Goal: Task Accomplishment & Management: Complete application form

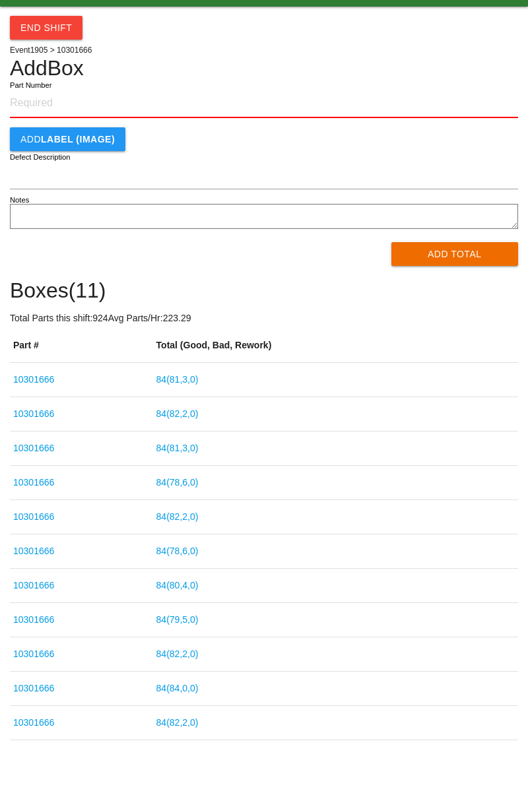
scroll to position [33, 0]
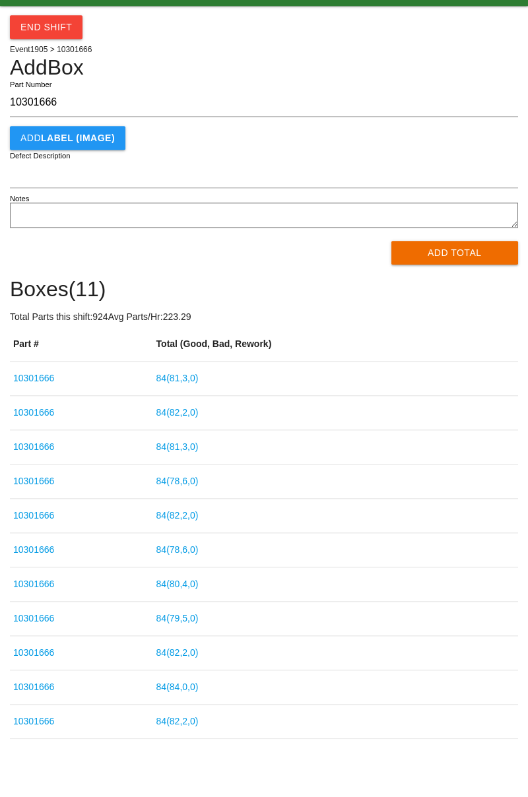
type input "10301666"
click at [456, 252] on button "Add Total" at bounding box center [454, 256] width 127 height 24
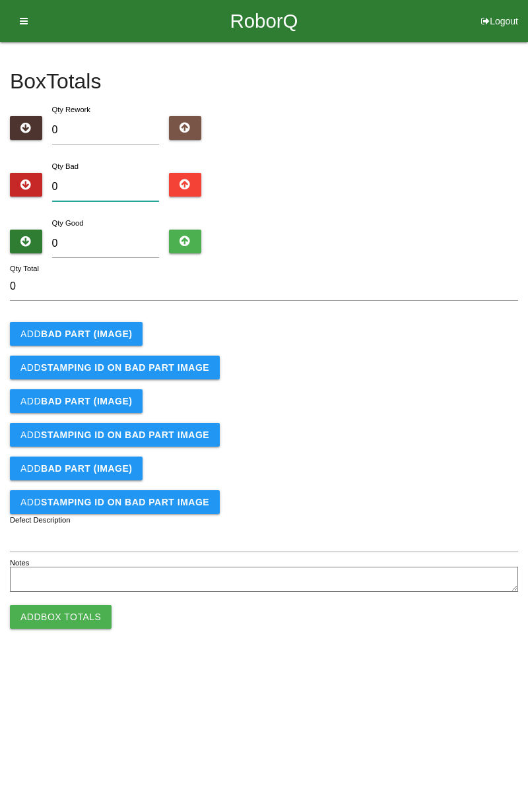
click at [122, 187] on input "0" at bounding box center [106, 187] width 108 height 28
type input "1"
click at [112, 331] on b "BAD PART (IMAGE)" at bounding box center [86, 334] width 91 height 11
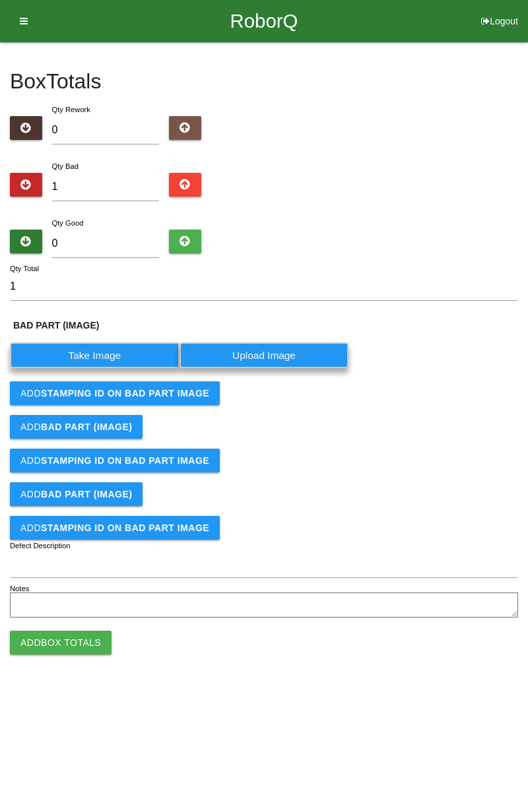
click at [117, 354] on label "Take Image" at bounding box center [95, 355] width 170 height 26
click at [0, 0] on \(IMAGE\) "Take Image" at bounding box center [0, 0] width 0 height 0
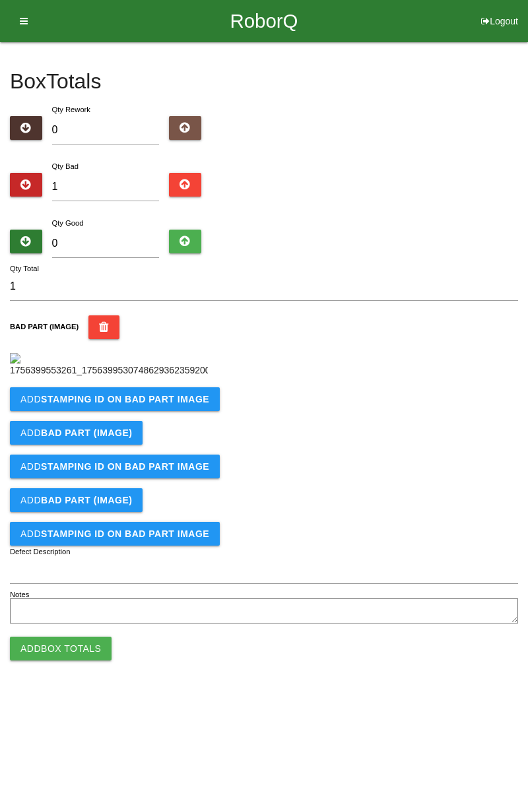
click at [171, 421] on div "Add BAD PART (IMAGE)" at bounding box center [264, 433] width 508 height 24
click at [152, 404] on b "STAMPING ID on BAD PART Image" at bounding box center [125, 399] width 168 height 11
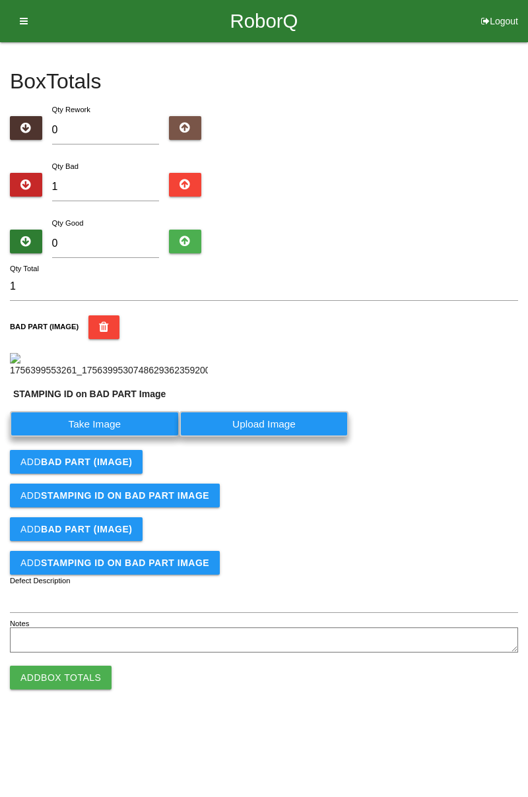
click at [108, 437] on label "Take Image" at bounding box center [95, 424] width 170 height 26
click at [0, 0] on PART "Take Image" at bounding box center [0, 0] width 0 height 0
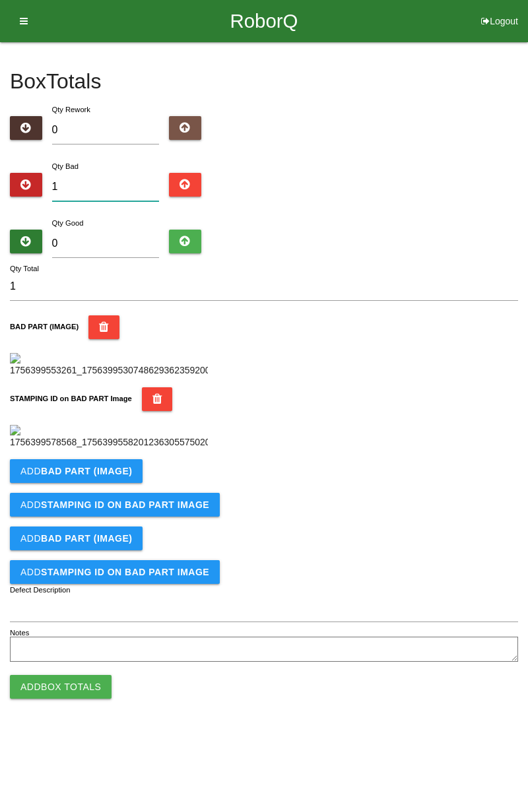
click at [95, 191] on input "1" at bounding box center [106, 187] width 108 height 28
type input "0"
type input "2"
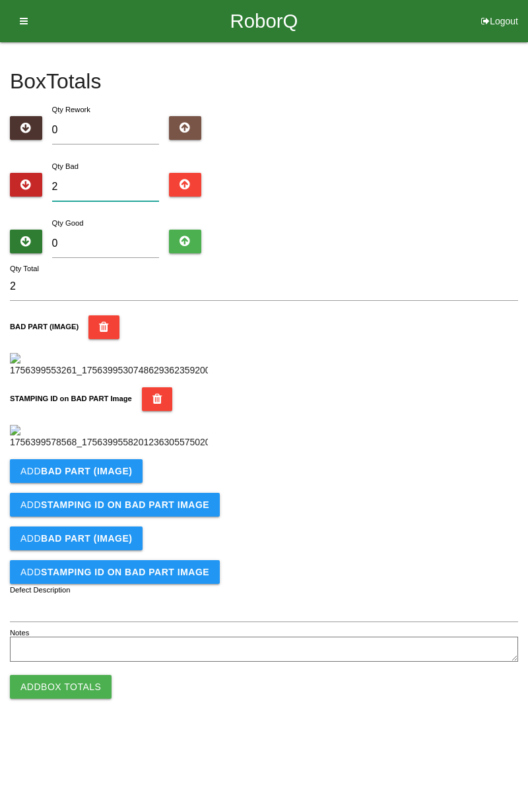
type input "2"
click at [100, 231] on input "0" at bounding box center [106, 244] width 108 height 28
type input "8"
type input "10"
type input "82"
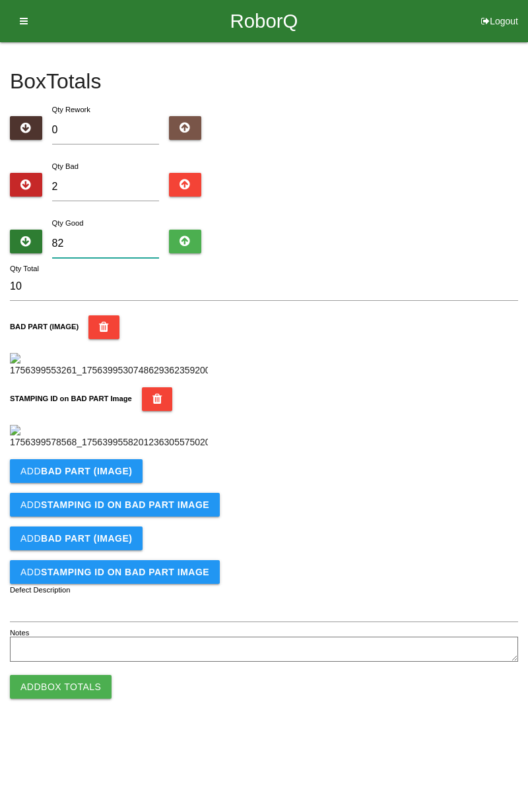
type input "84"
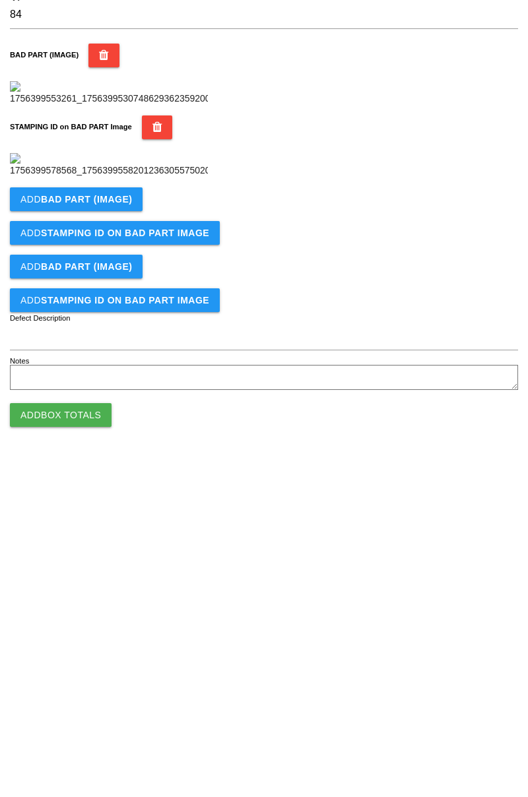
scroll to position [290, 0]
type input "82"
click at [65, 476] on b "BAD PART (IMAGE)" at bounding box center [86, 471] width 91 height 11
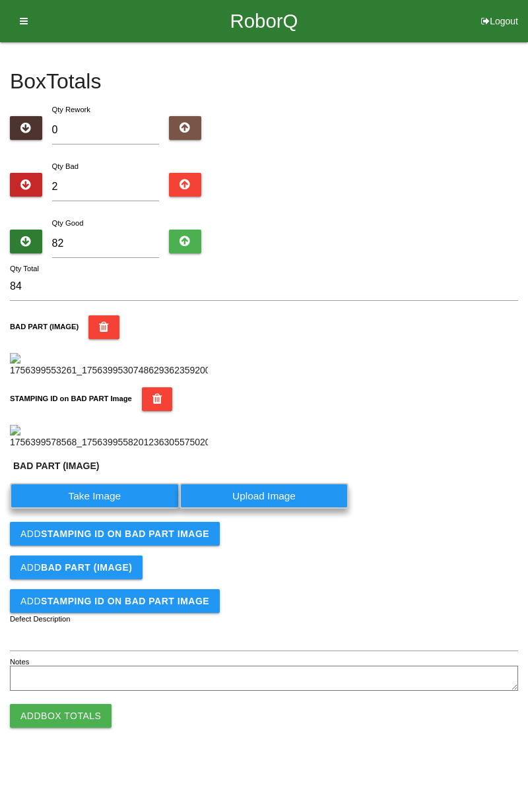
click at [73, 509] on label "Take Image" at bounding box center [95, 496] width 170 height 26
click at [0, 0] on \(IMAGE\) "Take Image" at bounding box center [0, 0] width 0 height 0
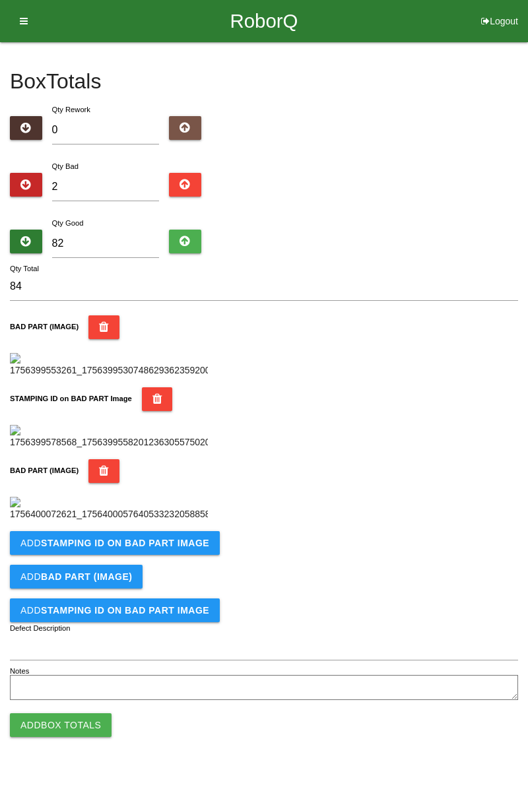
scroll to position [507, 0]
click at [445, 555] on div "Add STAMPING ID on BAD PART Image" at bounding box center [264, 543] width 508 height 24
click at [59, 555] on button "Add STAMPING ID on BAD PART Image" at bounding box center [115, 543] width 210 height 24
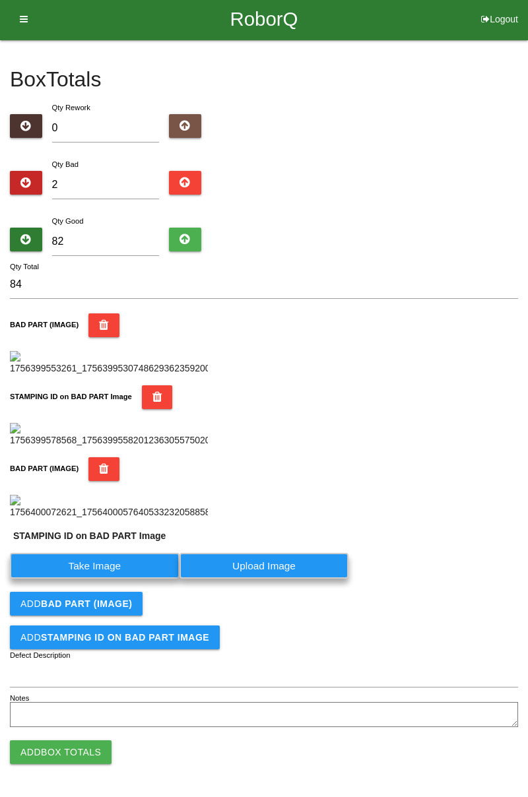
click at [62, 579] on label "Take Image" at bounding box center [95, 566] width 170 height 26
click at [0, 0] on PART "Take Image" at bounding box center [0, 0] width 0 height 0
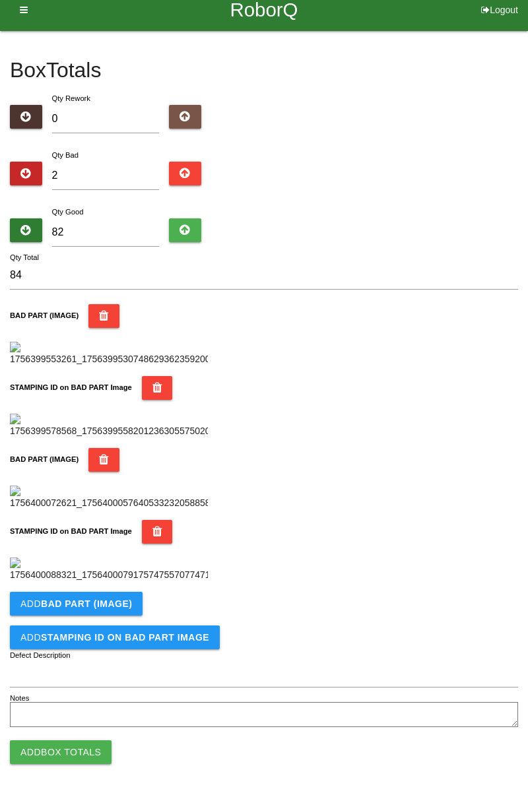
scroll to position [723, 0]
click at [44, 763] on button "Add Box Totals" at bounding box center [61, 752] width 102 height 24
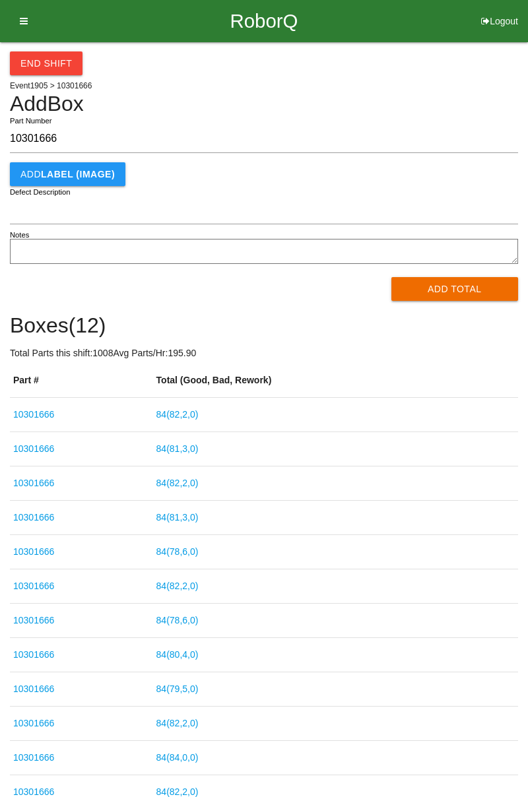
type input "10301666"
click at [455, 290] on button "Add Total" at bounding box center [454, 289] width 127 height 24
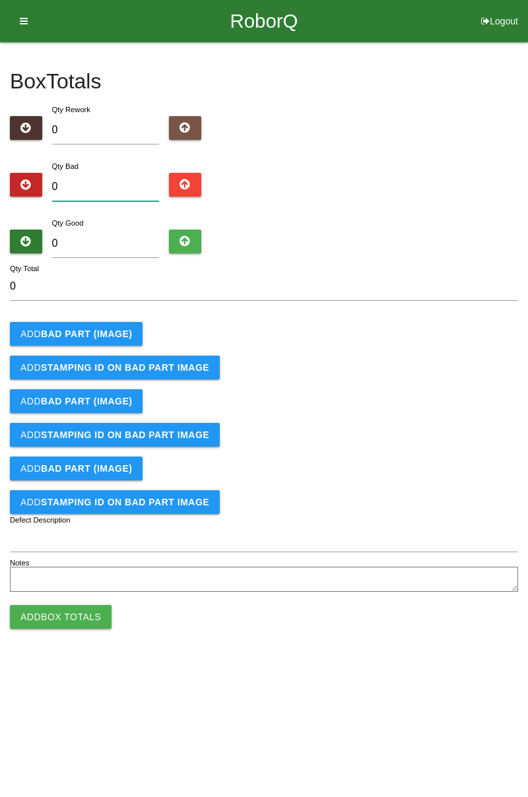
click at [110, 185] on input "0" at bounding box center [106, 187] width 108 height 28
type input "2"
click at [108, 323] on button "Add BAD PART (IMAGE)" at bounding box center [76, 334] width 133 height 24
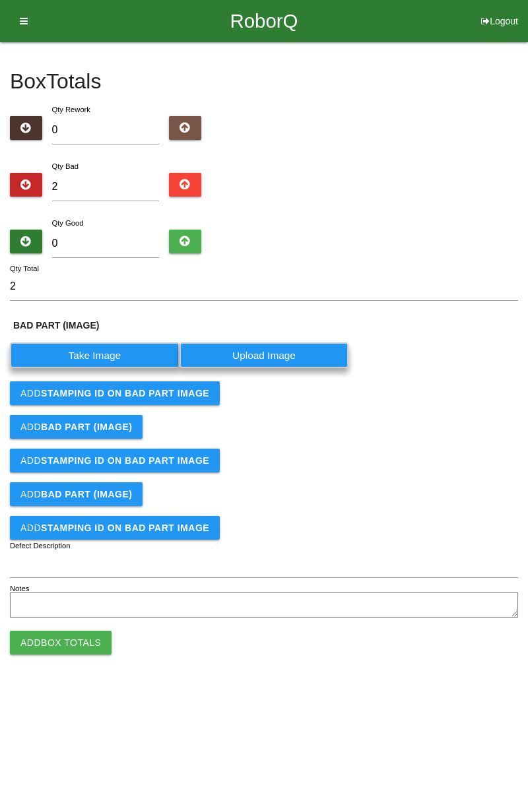
click at [113, 351] on label "Take Image" at bounding box center [95, 355] width 170 height 26
click at [0, 0] on \(IMAGE\) "Take Image" at bounding box center [0, 0] width 0 height 0
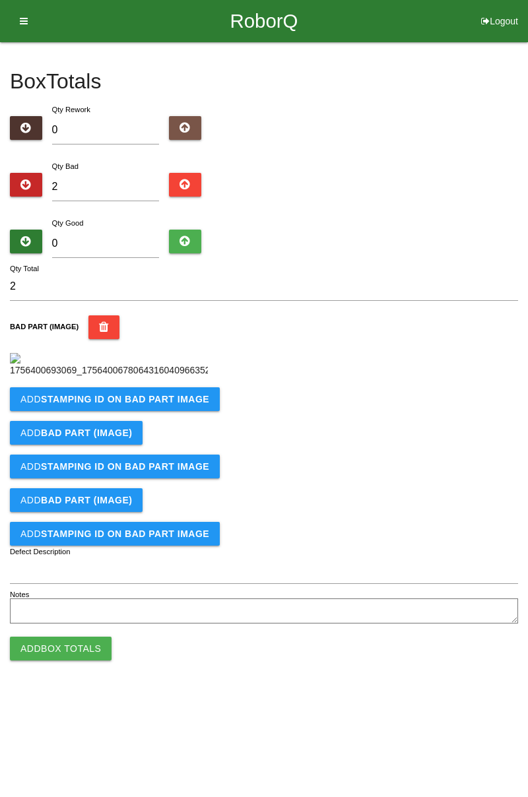
click at [174, 404] on b "STAMPING ID on BAD PART Image" at bounding box center [125, 399] width 168 height 11
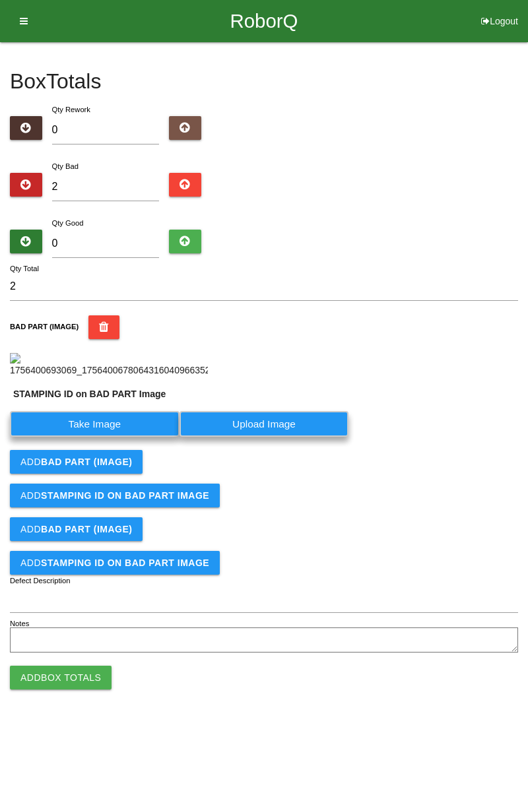
click at [116, 437] on label "Take Image" at bounding box center [95, 424] width 170 height 26
click at [0, 0] on PART "Take Image" at bounding box center [0, 0] width 0 height 0
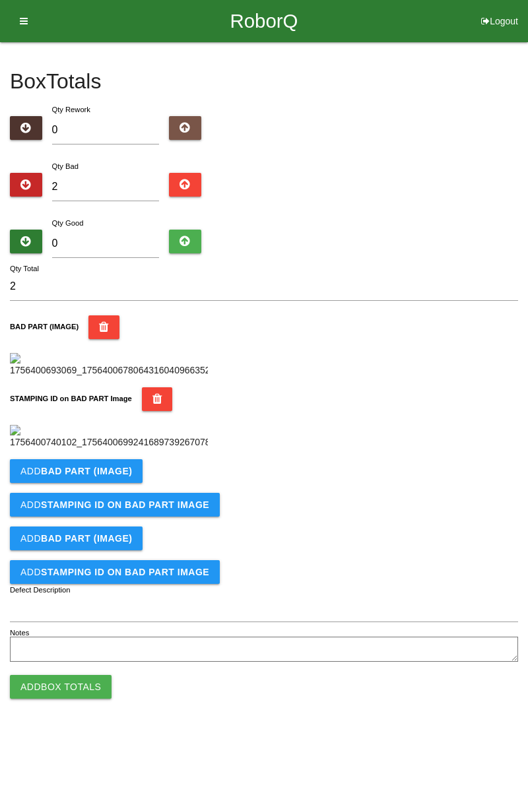
scroll to position [290, 0]
click at [99, 476] on b "BAD PART (IMAGE)" at bounding box center [86, 471] width 91 height 11
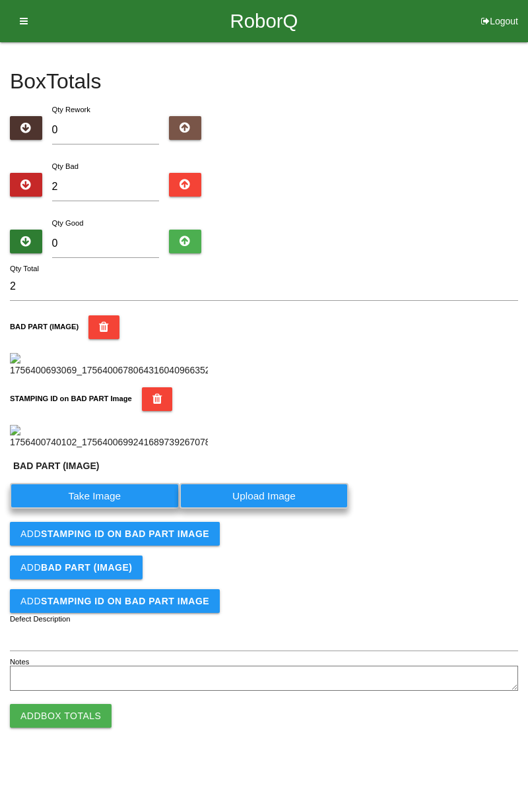
click at [101, 509] on label "Take Image" at bounding box center [95, 496] width 170 height 26
click at [0, 0] on \(IMAGE\) "Take Image" at bounding box center [0, 0] width 0 height 0
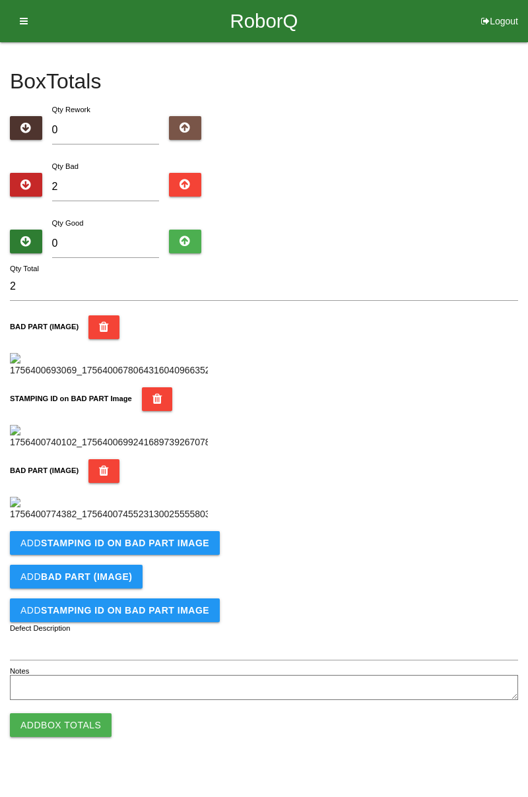
scroll to position [507, 0]
click at [156, 548] on b "STAMPING ID on BAD PART Image" at bounding box center [125, 543] width 168 height 11
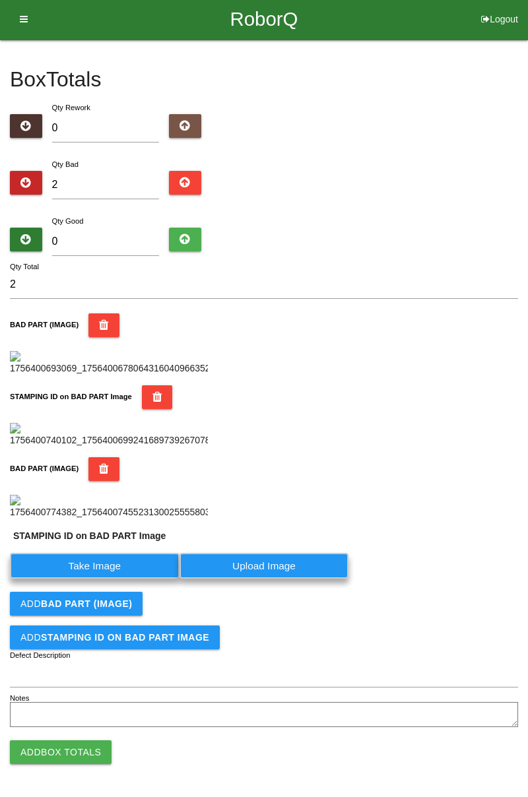
click at [108, 579] on label "Take Image" at bounding box center [95, 566] width 170 height 26
click at [0, 0] on PART "Take Image" at bounding box center [0, 0] width 0 height 0
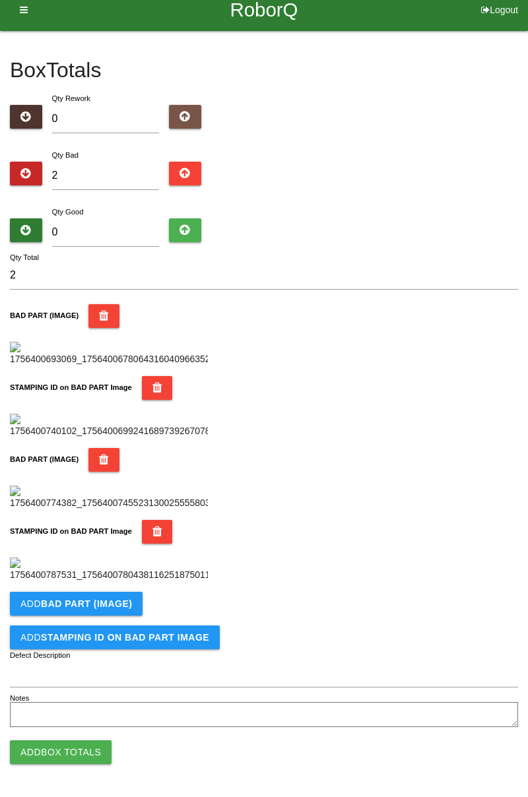
scroll to position [723, 0]
click at [56, 613] on button "Add BAD PART (IMAGE)" at bounding box center [76, 604] width 133 height 24
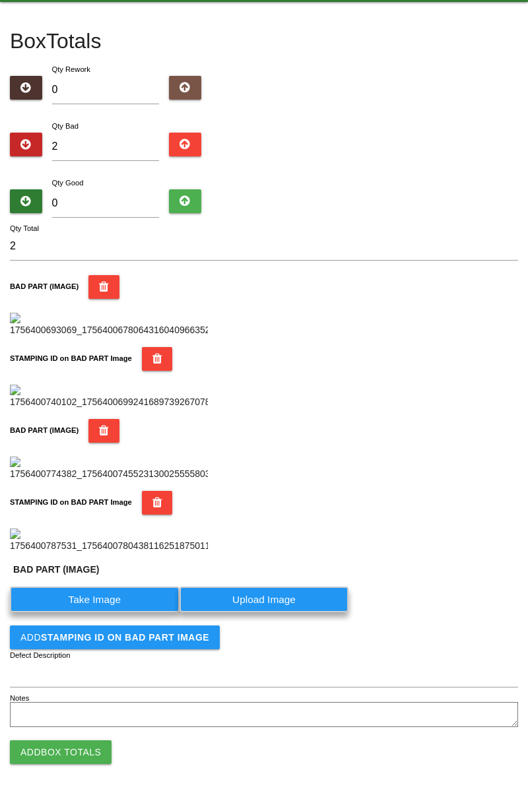
click at [66, 612] on label "Take Image" at bounding box center [95, 600] width 170 height 26
click at [0, 0] on \(IMAGE\) "Take Image" at bounding box center [0, 0] width 0 height 0
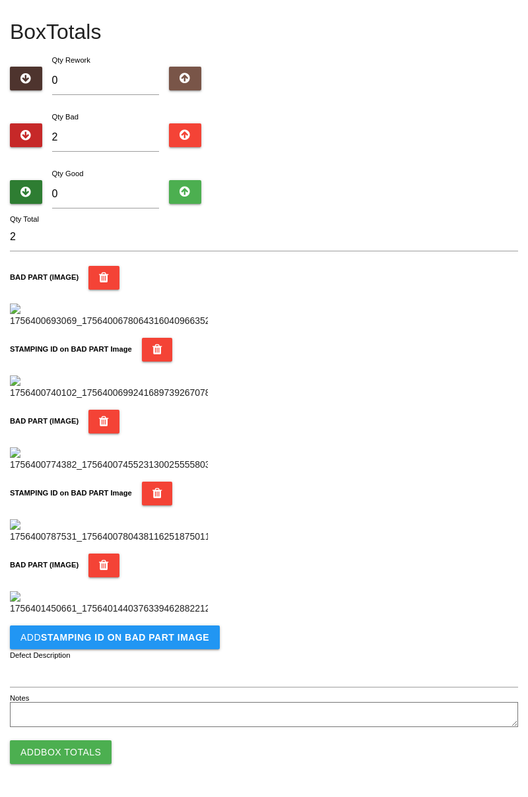
scroll to position [940, 0]
click at [62, 645] on button "Add STAMPING ID on BAD PART Image" at bounding box center [115, 637] width 210 height 24
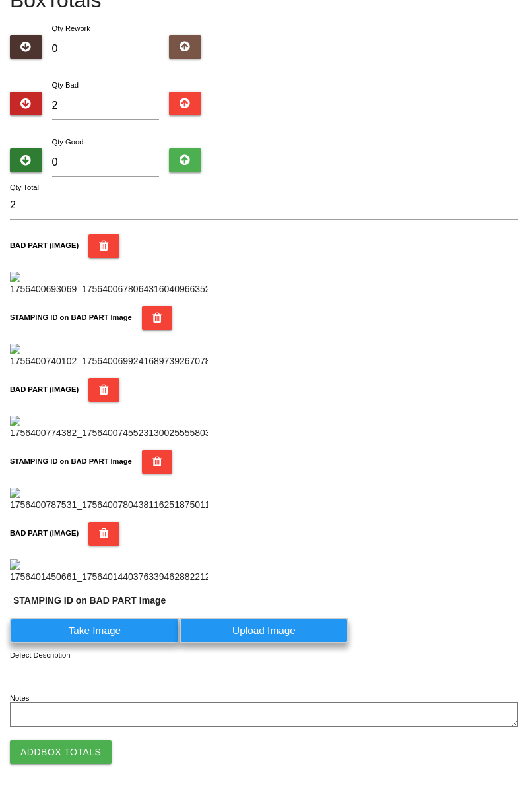
click at [74, 643] on label "Take Image" at bounding box center [95, 631] width 170 height 26
click at [0, 0] on PART "Take Image" at bounding box center [0, 0] width 0 height 0
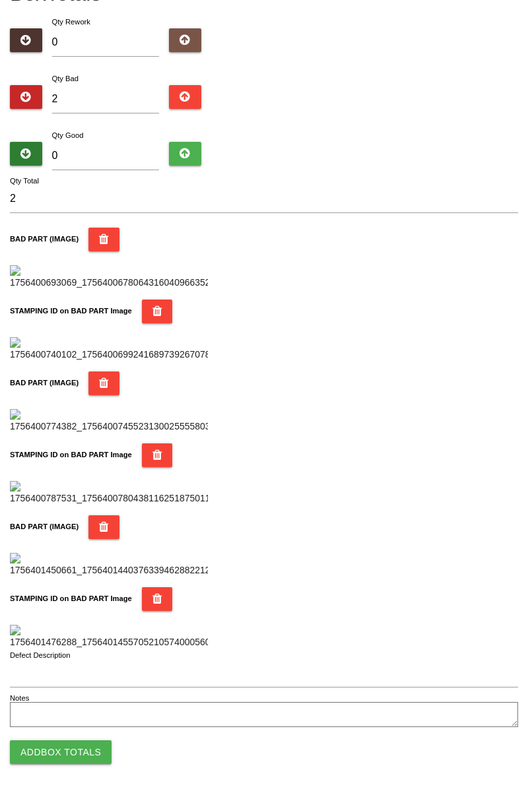
scroll to position [1156, 0]
click at [53, 763] on button "Add Box Totals" at bounding box center [61, 752] width 102 height 24
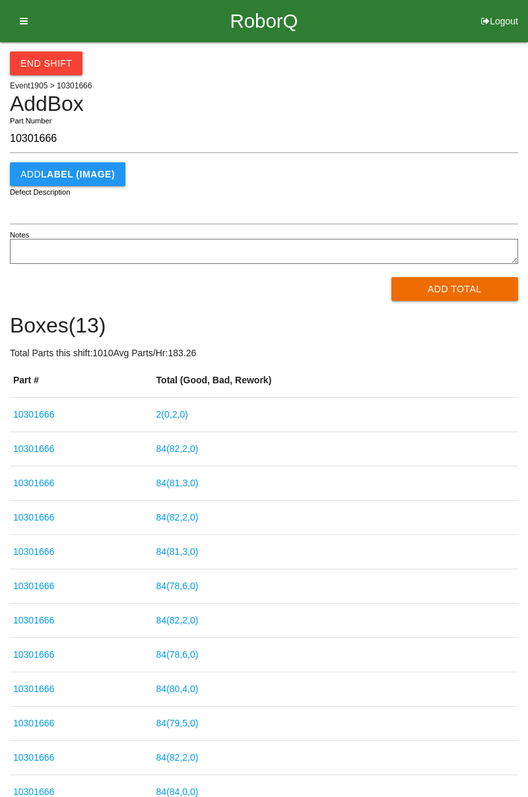
type input "10301666"
click at [479, 290] on button "Add Total" at bounding box center [454, 289] width 127 height 24
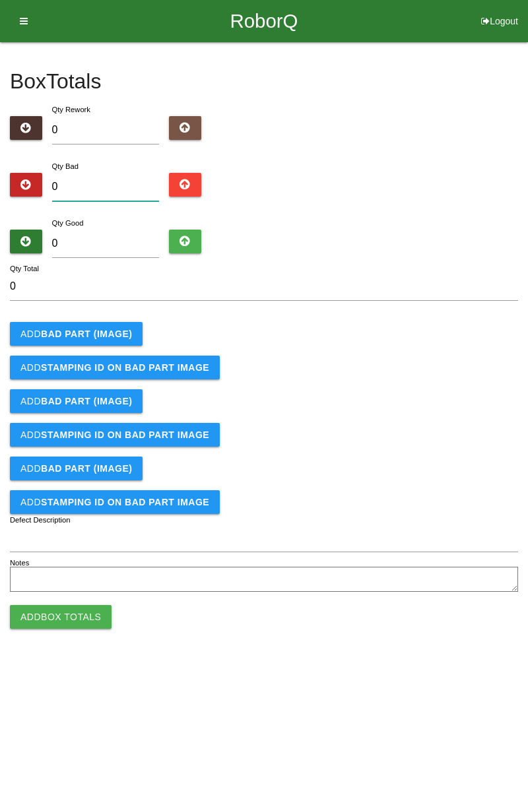
click at [110, 183] on input "0" at bounding box center [106, 187] width 108 height 28
type input "4"
click at [106, 331] on b "BAD PART (IMAGE)" at bounding box center [86, 334] width 91 height 11
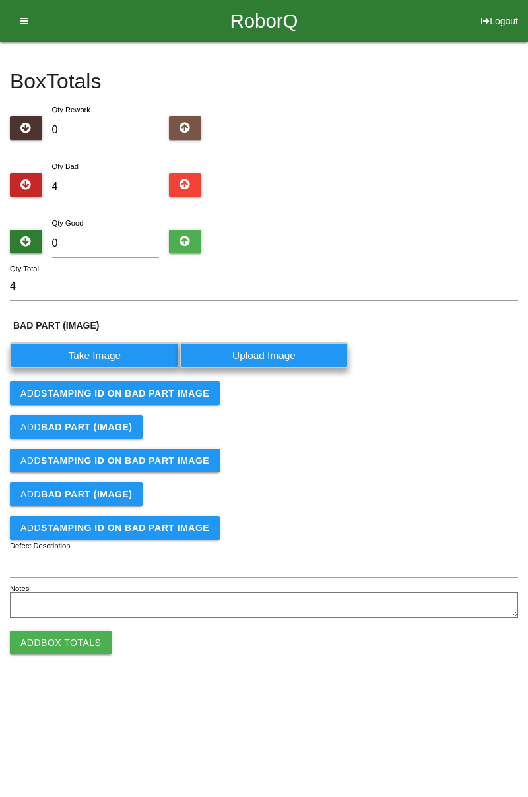
click at [116, 358] on label "Take Image" at bounding box center [95, 355] width 170 height 26
click at [0, 0] on \(IMAGE\) "Take Image" at bounding box center [0, 0] width 0 height 0
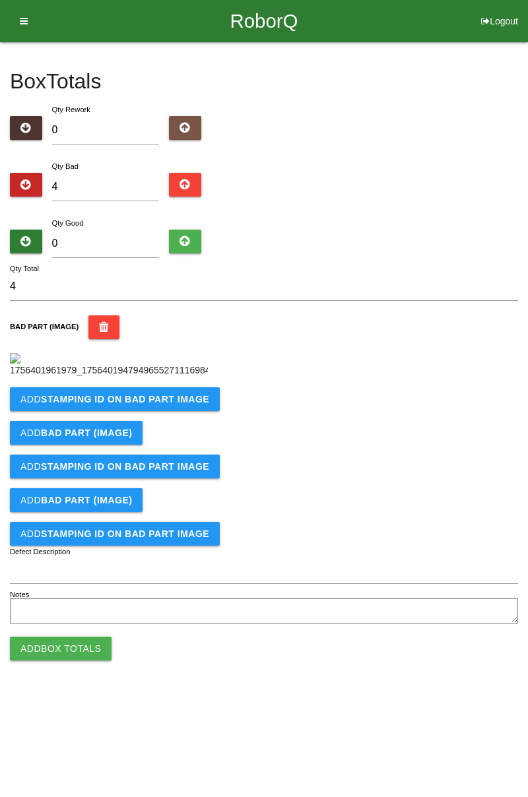
click at [165, 404] on b "STAMPING ID on BAD PART Image" at bounding box center [125, 399] width 168 height 11
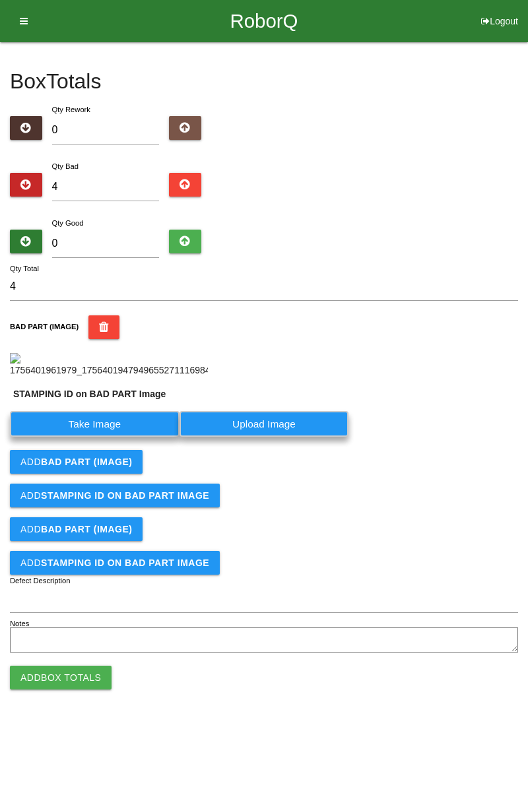
click at [119, 437] on label "Take Image" at bounding box center [95, 424] width 170 height 26
click at [0, 0] on PART "Take Image" at bounding box center [0, 0] width 0 height 0
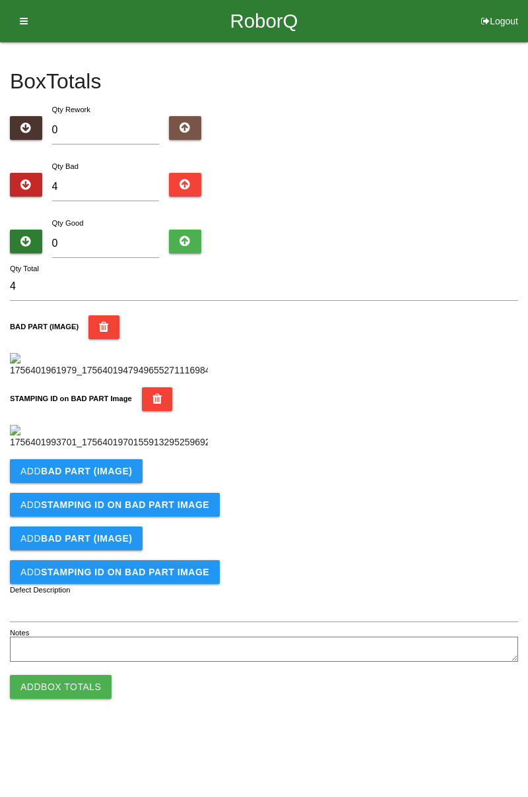
scroll to position [290, 0]
click at [121, 476] on b "BAD PART (IMAGE)" at bounding box center [86, 471] width 91 height 11
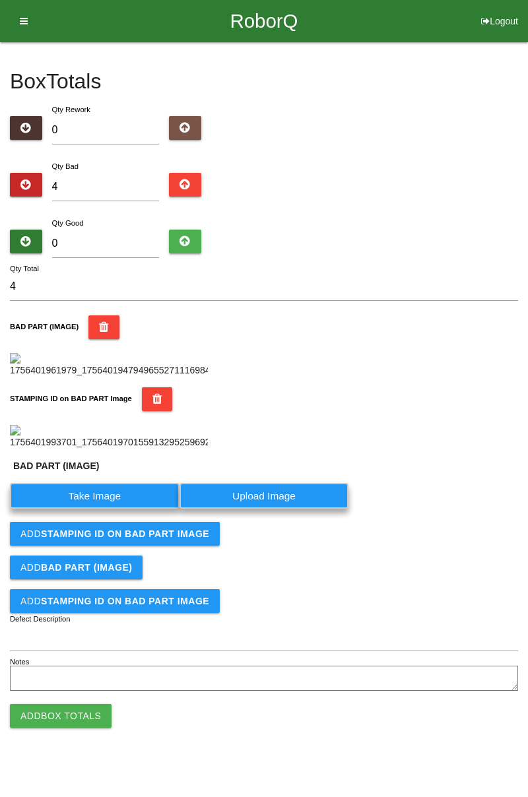
click at [113, 509] on label "Take Image" at bounding box center [95, 496] width 170 height 26
click at [0, 0] on \(IMAGE\) "Take Image" at bounding box center [0, 0] width 0 height 0
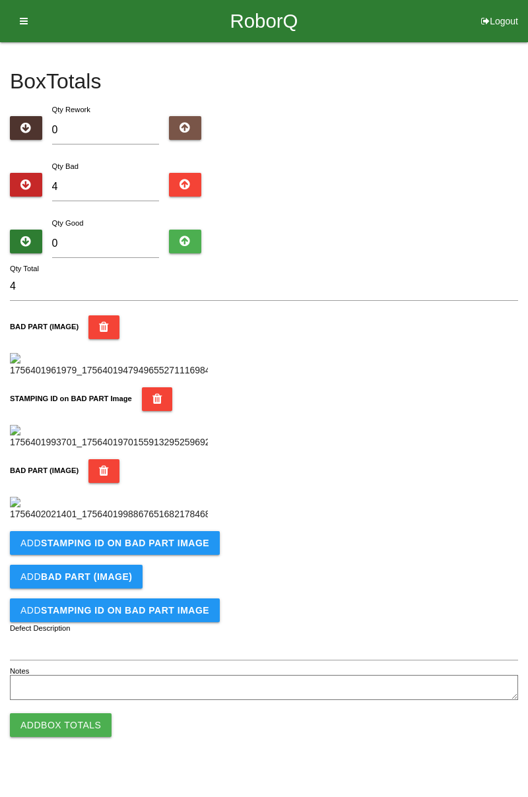
scroll to position [507, 0]
click at [165, 555] on button "Add STAMPING ID on BAD PART Image" at bounding box center [115, 543] width 210 height 24
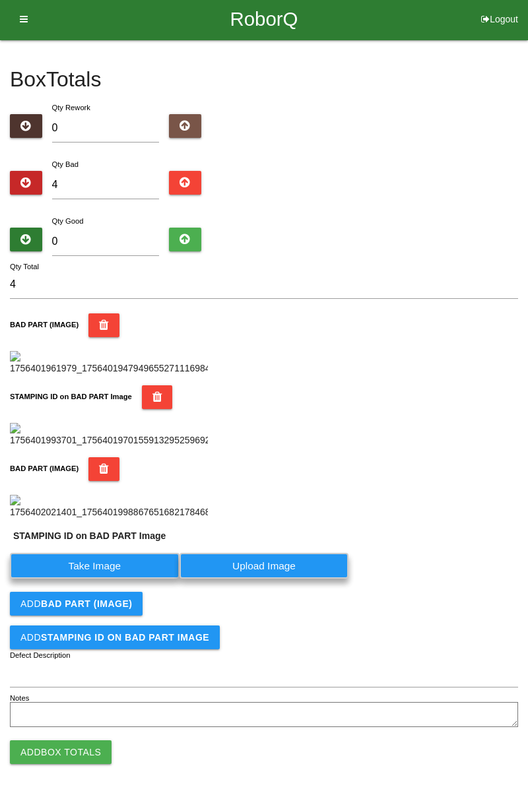
click at [115, 579] on label "Take Image" at bounding box center [95, 566] width 170 height 26
click at [0, 0] on PART "Take Image" at bounding box center [0, 0] width 0 height 0
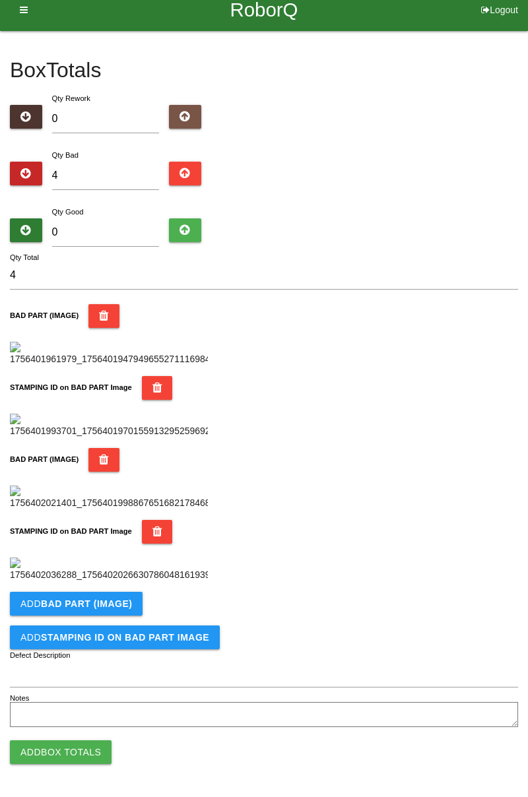
scroll to position [723, 0]
click at [112, 608] on b "BAD PART (IMAGE)" at bounding box center [86, 603] width 91 height 11
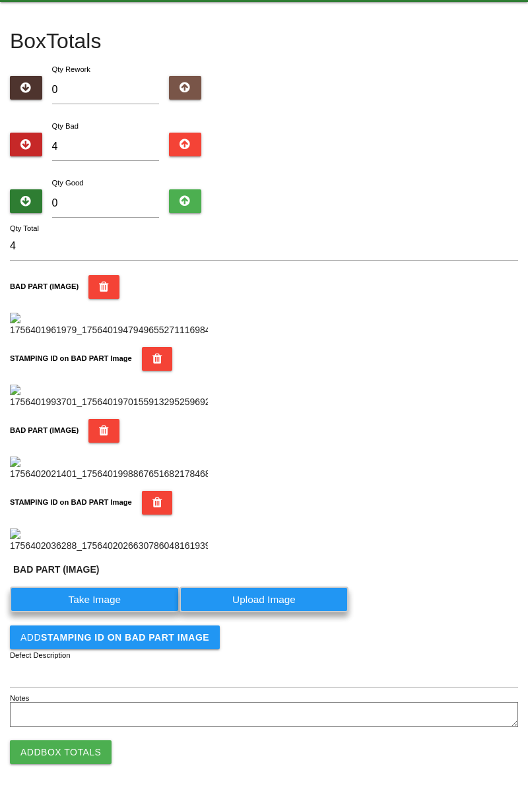
click at [107, 612] on label "Take Image" at bounding box center [95, 600] width 170 height 26
click at [0, 0] on \(IMAGE\) "Take Image" at bounding box center [0, 0] width 0 height 0
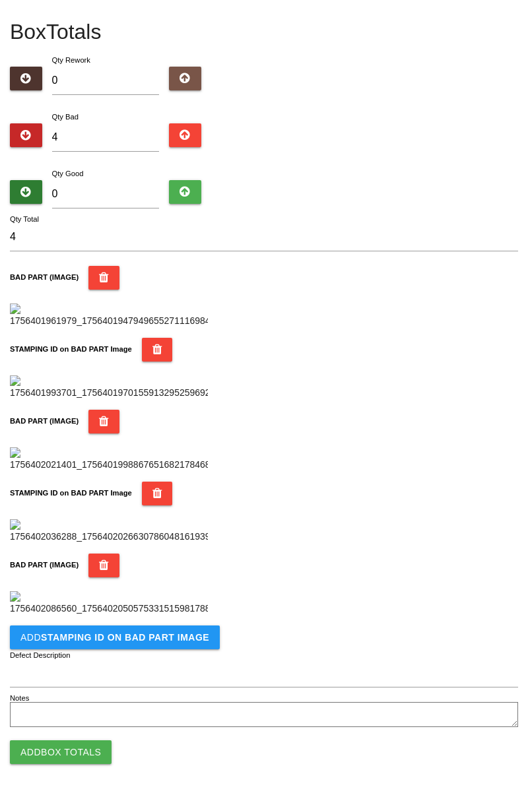
scroll to position [940, 0]
click at [186, 645] on button "Add STAMPING ID on BAD PART Image" at bounding box center [115, 637] width 210 height 24
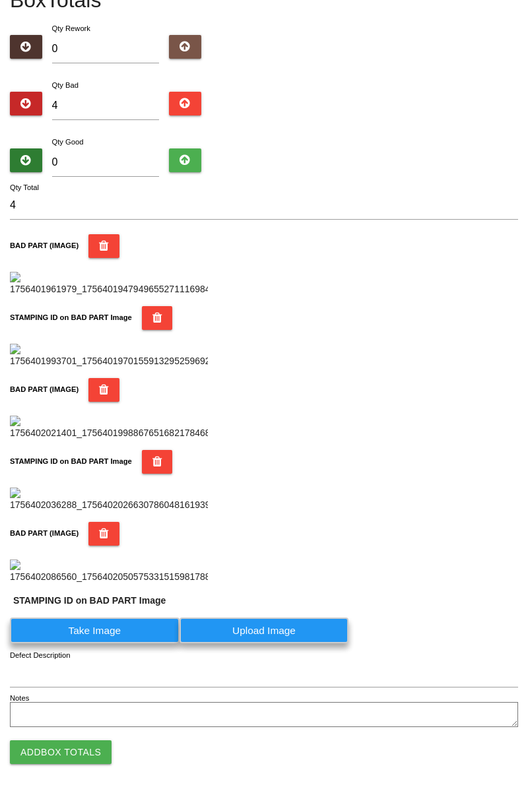
click at [119, 643] on label "Take Image" at bounding box center [95, 631] width 170 height 26
click at [0, 0] on PART "Take Image" at bounding box center [0, 0] width 0 height 0
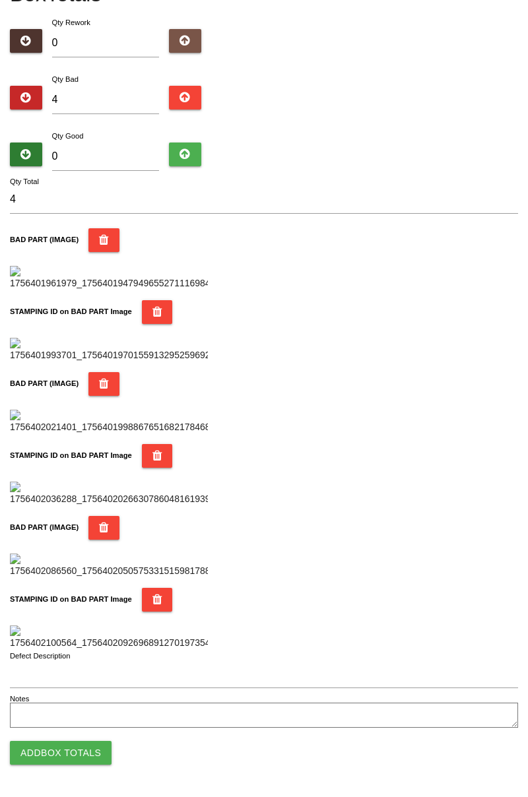
scroll to position [0, 0]
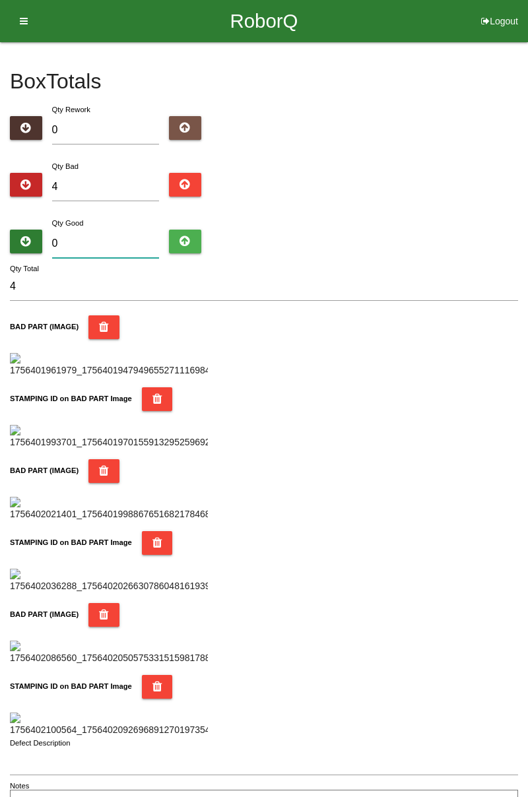
click at [104, 238] on input "0" at bounding box center [106, 244] width 108 height 28
type input "7"
type input "11"
type input "78"
type input "82"
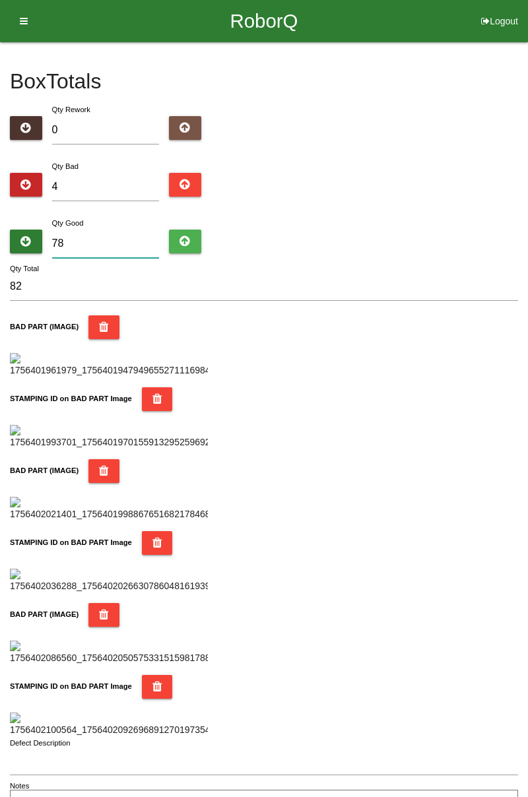
type input "7"
type input "11"
type input "78"
type input "82"
type input "78"
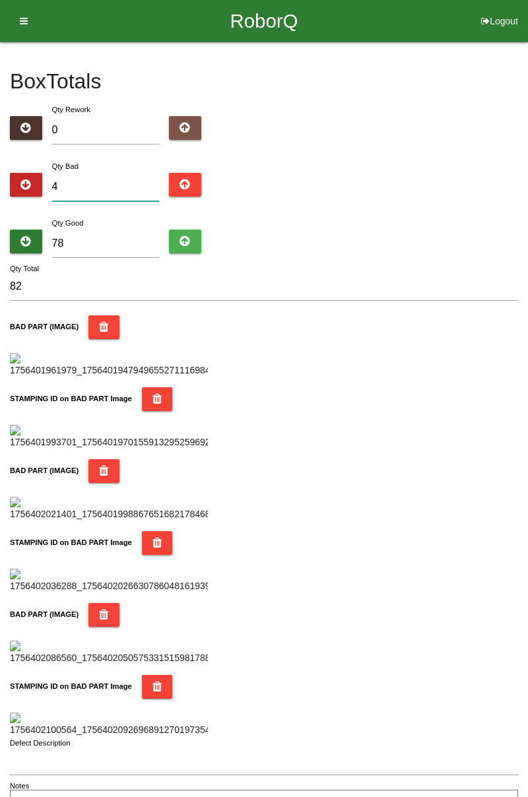
click at [103, 186] on input "4" at bounding box center [106, 187] width 108 height 28
type input "0"
type input "78"
type input "6"
type input "84"
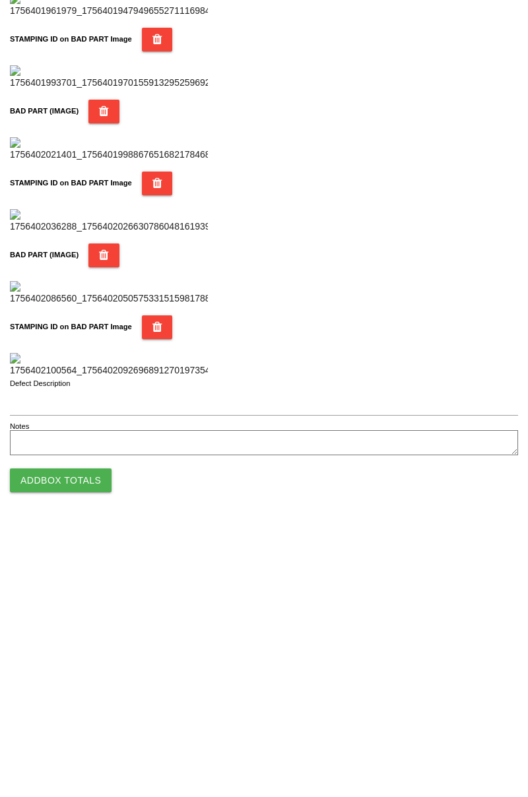
type input "6"
click at [51, 763] on button "Add Box Totals" at bounding box center [61, 752] width 102 height 24
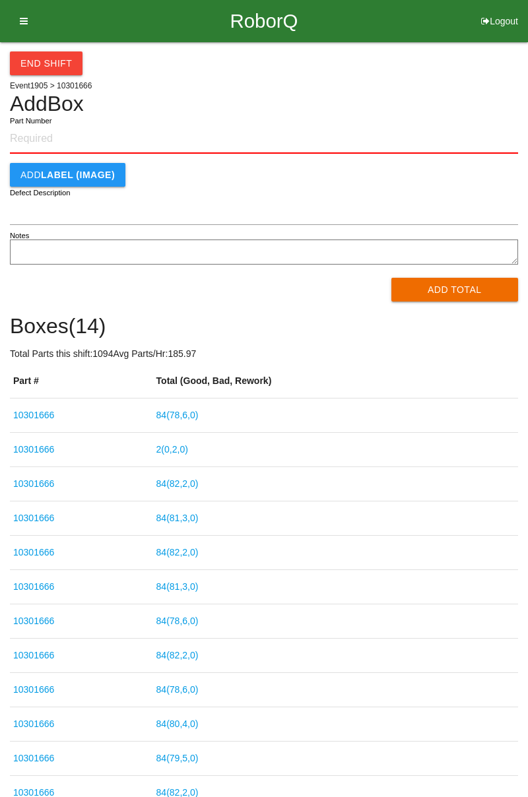
click at [177, 451] on link "2 ( 0 , 2 , 0 )" at bounding box center [172, 449] width 32 height 11
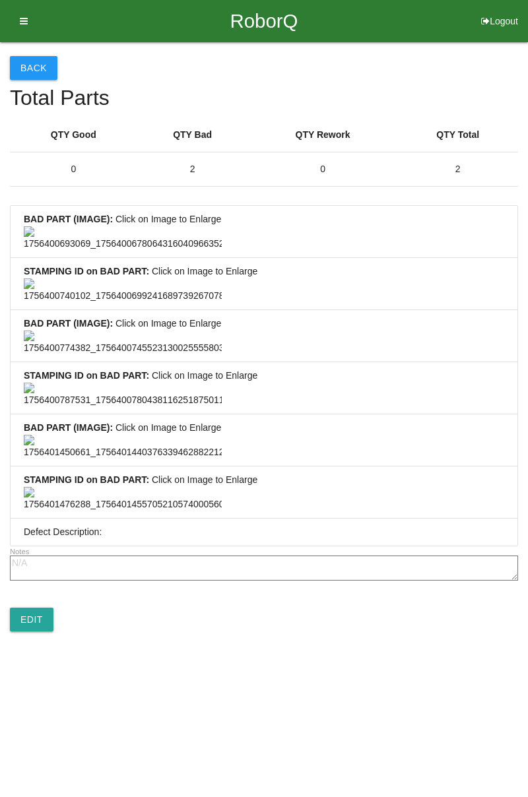
scroll to position [981, 0]
click at [22, 631] on link "Edit" at bounding box center [32, 620] width 44 height 24
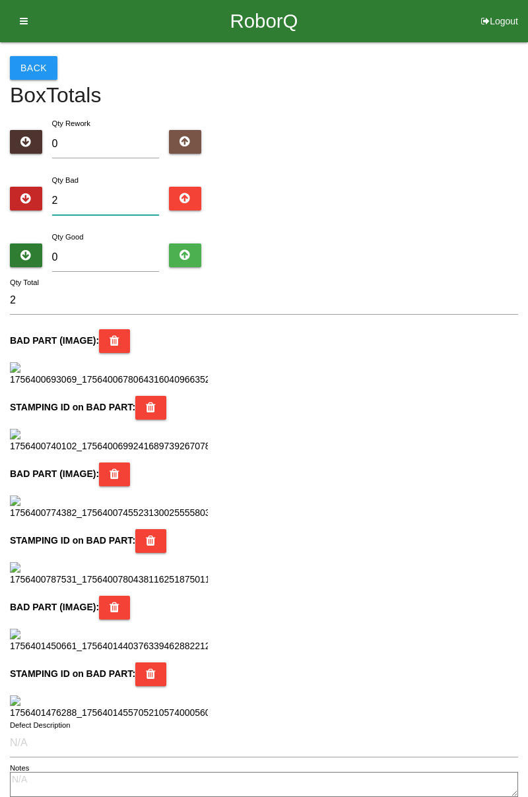
click at [88, 205] on input "2" at bounding box center [106, 201] width 108 height 28
type input "0"
type input "3"
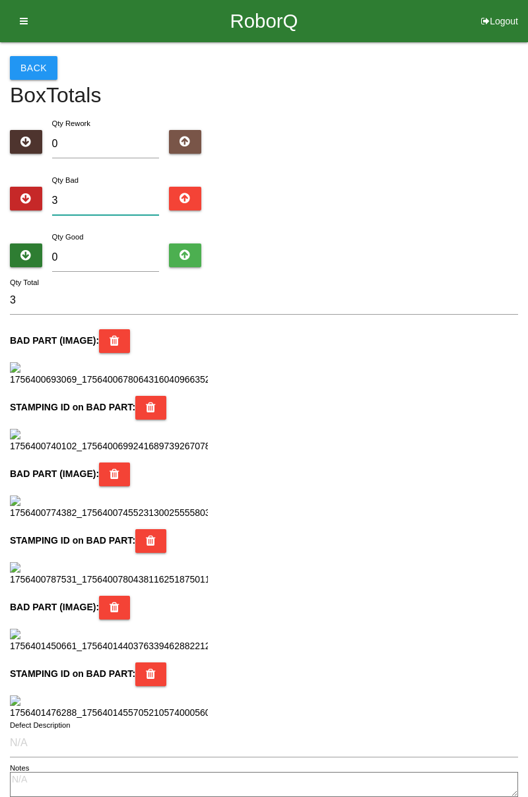
type input "3"
click at [112, 257] on input "0" at bounding box center [106, 257] width 108 height 28
type input "8"
type input "11"
type input "81"
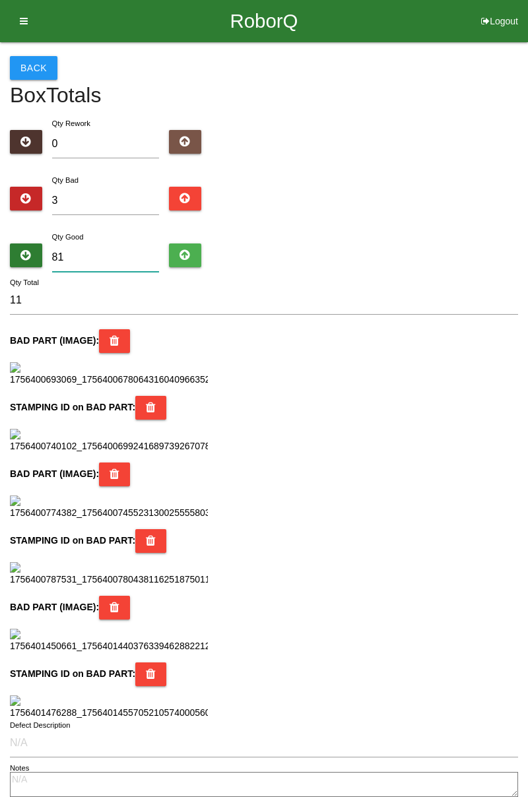
type input "84"
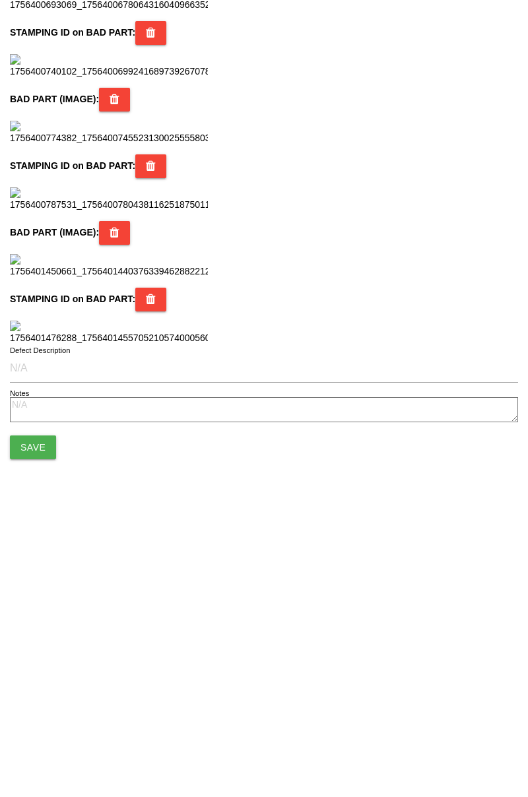
scroll to position [1172, 0]
type input "81"
click at [27, 727] on button "Save" at bounding box center [33, 719] width 46 height 24
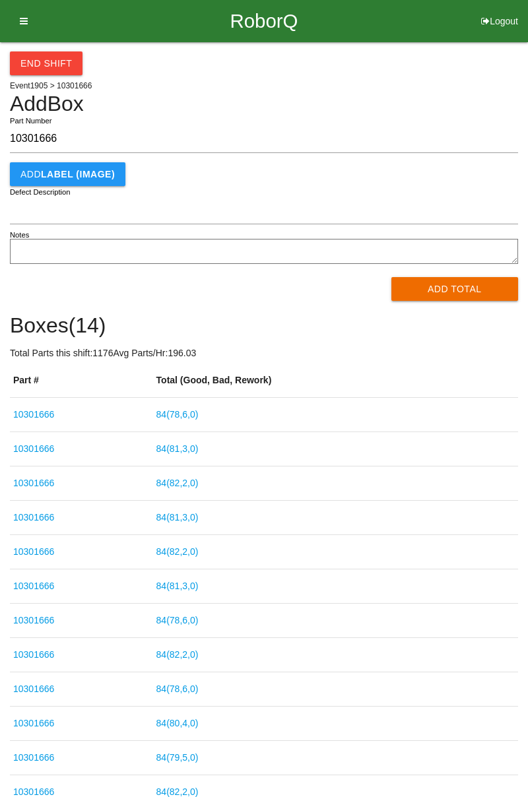
type input "10301666"
click at [474, 286] on button "Add Total" at bounding box center [454, 289] width 127 height 24
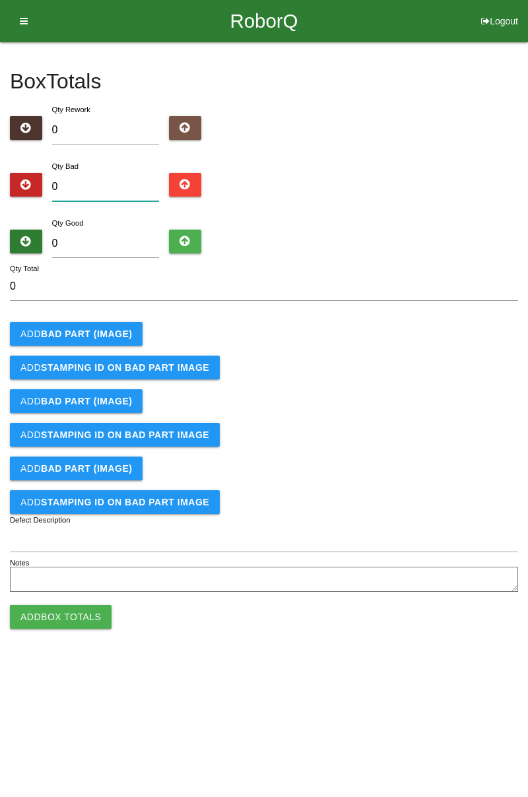
click at [106, 189] on input "0" at bounding box center [106, 187] width 108 height 28
type input "2"
